Goal: Browse casually: Explore the website without a specific task or goal

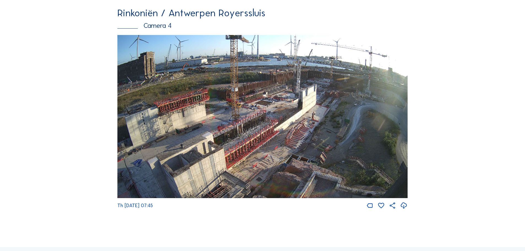
scroll to position [938, 0]
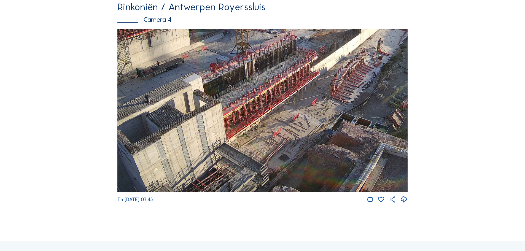
drag, startPoint x: 233, startPoint y: 179, endPoint x: 241, endPoint y: 157, distance: 23.6
click at [241, 157] on img at bounding box center [262, 110] width 290 height 163
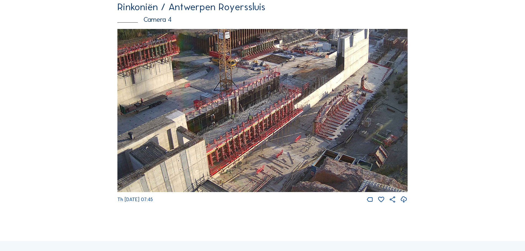
drag, startPoint x: 276, startPoint y: 118, endPoint x: 259, endPoint y: 155, distance: 40.5
click at [259, 155] on img at bounding box center [262, 110] width 290 height 163
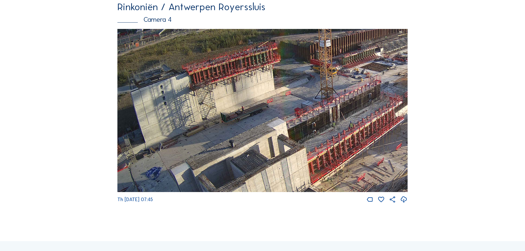
drag, startPoint x: 272, startPoint y: 127, endPoint x: 377, endPoint y: 135, distance: 105.3
click at [377, 135] on img at bounding box center [262, 110] width 290 height 163
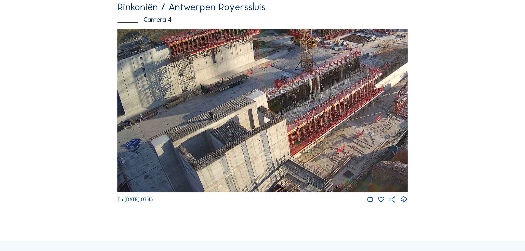
drag, startPoint x: 340, startPoint y: 141, endPoint x: 324, endPoint y: 117, distance: 28.8
click at [324, 117] on img at bounding box center [262, 110] width 290 height 163
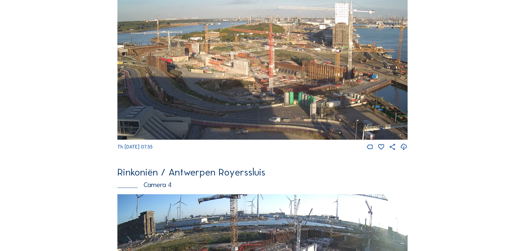
scroll to position [938, 0]
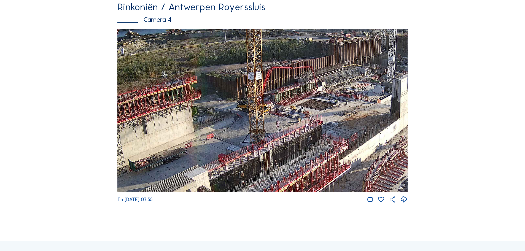
drag, startPoint x: 261, startPoint y: 151, endPoint x: 309, endPoint y: 141, distance: 49.0
click at [309, 141] on img at bounding box center [262, 110] width 290 height 163
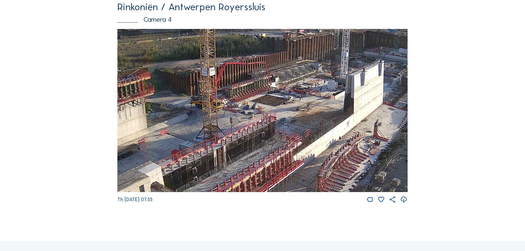
drag, startPoint x: 354, startPoint y: 139, endPoint x: 307, endPoint y: 135, distance: 46.8
click at [307, 135] on img at bounding box center [262, 110] width 290 height 163
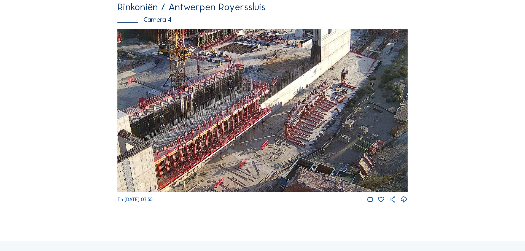
drag, startPoint x: 339, startPoint y: 113, endPoint x: 306, endPoint y: 61, distance: 61.6
click at [306, 61] on img at bounding box center [262, 110] width 290 height 163
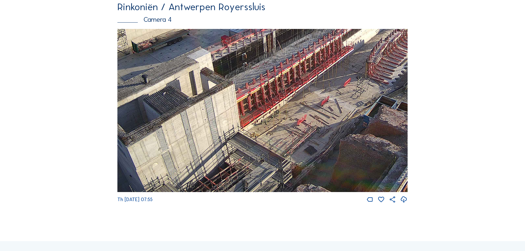
drag, startPoint x: 308, startPoint y: 117, endPoint x: 368, endPoint y: 71, distance: 76.1
click at [368, 71] on img at bounding box center [262, 110] width 290 height 163
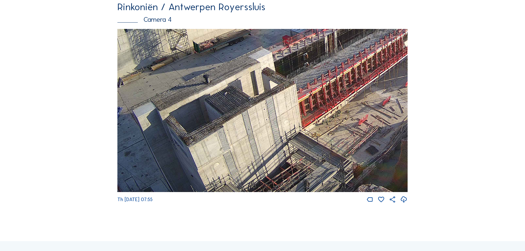
drag, startPoint x: 256, startPoint y: 127, endPoint x: 306, endPoint y: 116, distance: 51.8
click at [306, 116] on img at bounding box center [262, 110] width 290 height 163
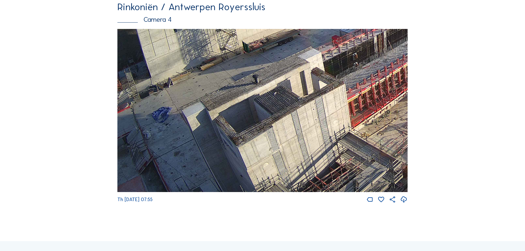
drag, startPoint x: 210, startPoint y: 142, endPoint x: 310, endPoint y: 127, distance: 101.5
click at [310, 127] on img at bounding box center [262, 110] width 290 height 163
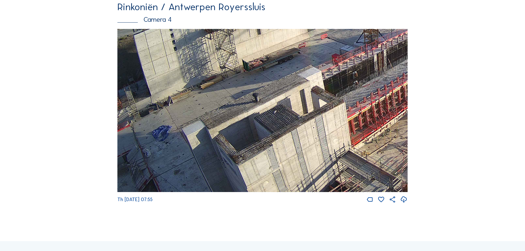
drag, startPoint x: 176, startPoint y: 141, endPoint x: 195, endPoint y: 158, distance: 25.9
click at [195, 158] on img at bounding box center [262, 110] width 290 height 163
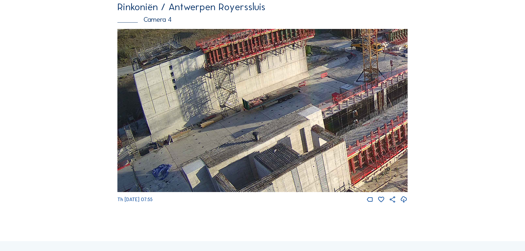
drag, startPoint x: 230, startPoint y: 119, endPoint x: 225, endPoint y: 101, distance: 18.4
click at [225, 101] on img at bounding box center [262, 110] width 290 height 163
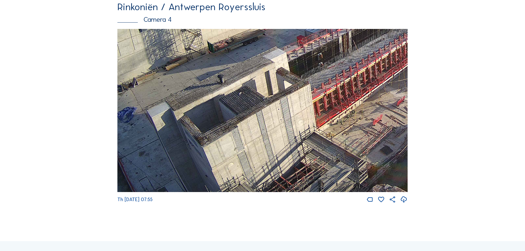
drag, startPoint x: 286, startPoint y: 115, endPoint x: 283, endPoint y: 99, distance: 16.0
click at [283, 99] on img at bounding box center [262, 110] width 290 height 163
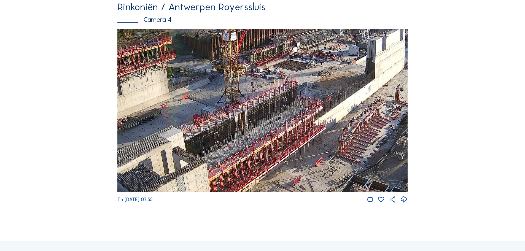
drag, startPoint x: 344, startPoint y: 115, endPoint x: 244, endPoint y: 189, distance: 124.2
click at [244, 189] on img at bounding box center [262, 110] width 290 height 163
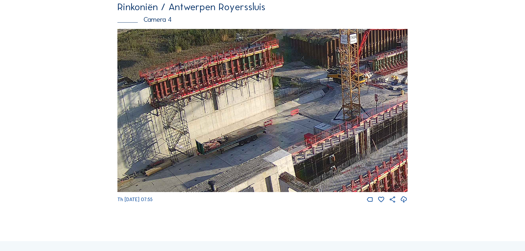
drag, startPoint x: 269, startPoint y: 126, endPoint x: 416, endPoint y: 155, distance: 149.8
